Goal: Obtain resource: Download file/media

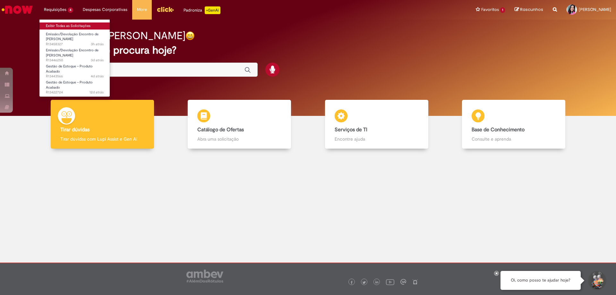
click at [66, 23] on link "Exibir Todas as Solicitações" at bounding box center [74, 25] width 71 height 7
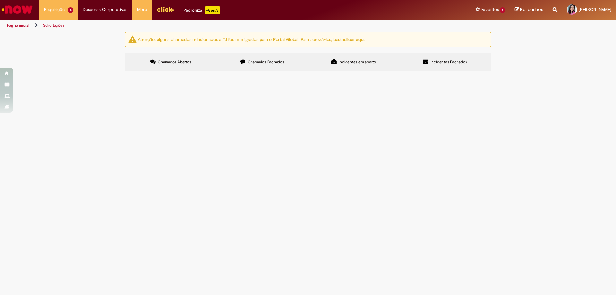
click at [256, 59] on span "Chamados Fechados" at bounding box center [265, 61] width 37 height 5
click at [0, 0] on link "2" at bounding box center [0, 0] width 0 height 0
click at [0, 0] on link "1" at bounding box center [0, 0] width 0 height 0
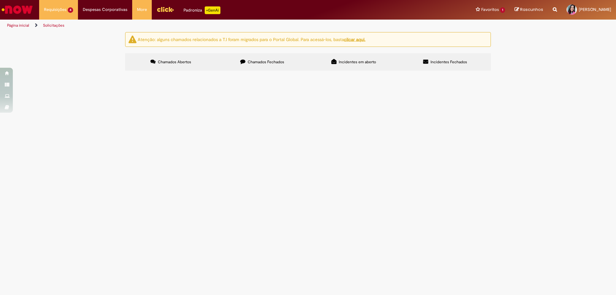
scroll to position [161, 0]
click at [0, 0] on span "Favor realizar a devolução atualizada da NF" at bounding box center [0, 0] width 0 height 0
click at [0, 0] on span "Boa tarde! Favor realizar a devolução atualizada" at bounding box center [0, 0] width 0 height 0
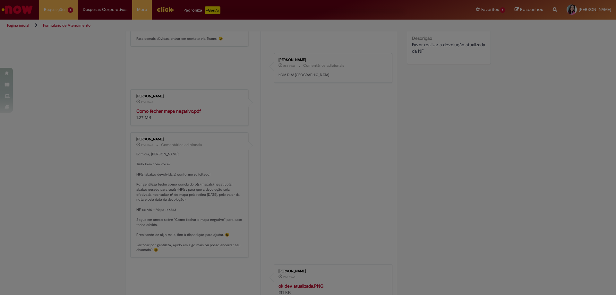
click at [283, 139] on div "Feedback" at bounding box center [308, 147] width 616 height 295
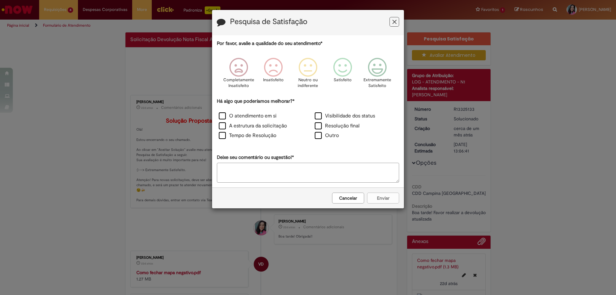
click at [394, 22] on icon "Feedback" at bounding box center [394, 22] width 4 height 7
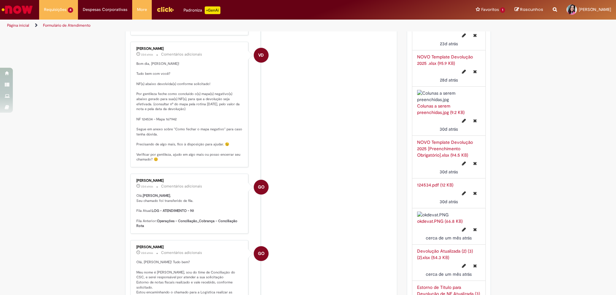
scroll to position [353, 0]
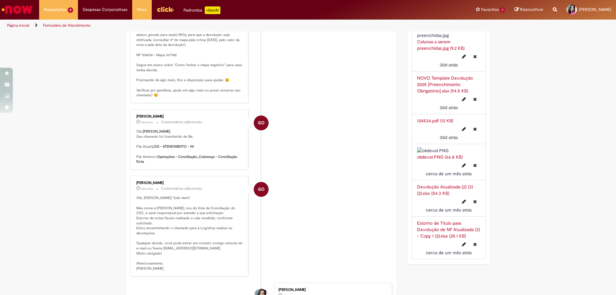
click at [431, 160] on link "okdevat.PNG (66.8 KB)" at bounding box center [440, 157] width 46 height 6
drag, startPoint x: 558, startPoint y: 153, endPoint x: 549, endPoint y: 154, distance: 8.7
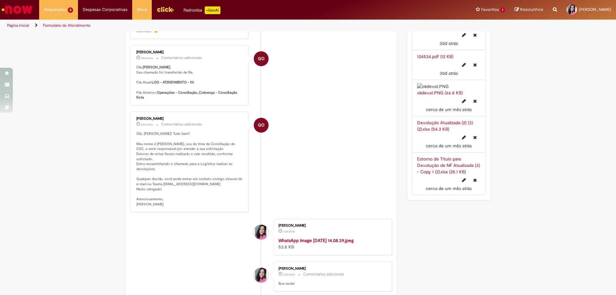
scroll to position [513, 0]
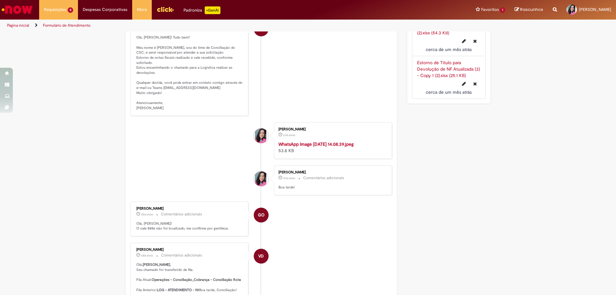
click at [314, 141] on img "Histórico de tíquete" at bounding box center [331, 141] width 107 height 0
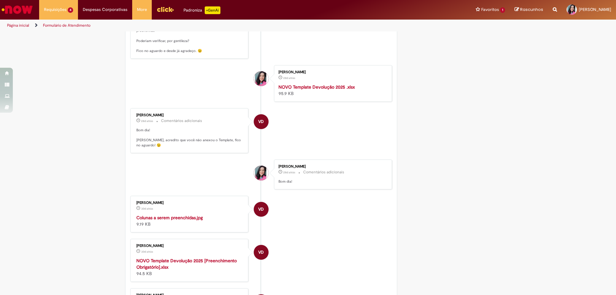
scroll to position [962, 0]
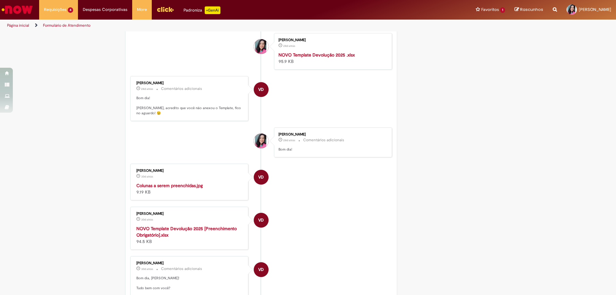
click at [306, 58] on strong "NOVO Template Devolução 2025 .xlsx" at bounding box center [316, 55] width 76 height 6
